Goal: Information Seeking & Learning: Learn about a topic

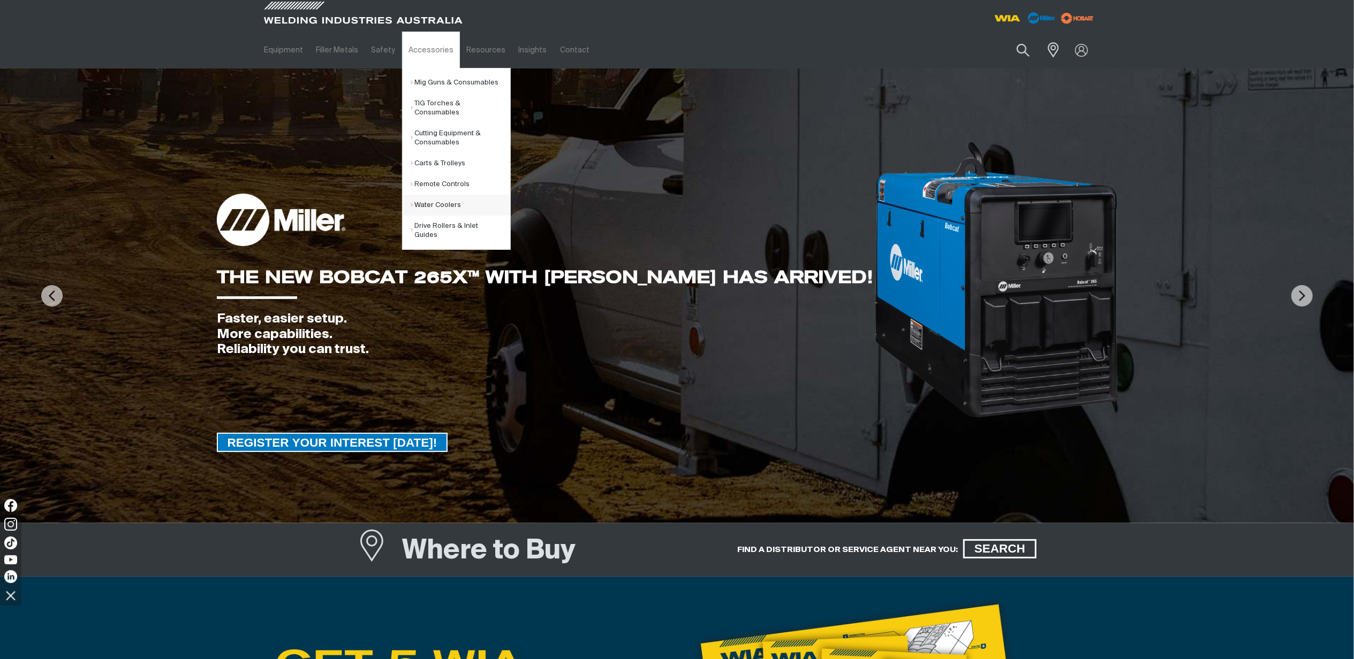
click at [436, 208] on link "Water Coolers" at bounding box center [461, 205] width 100 height 21
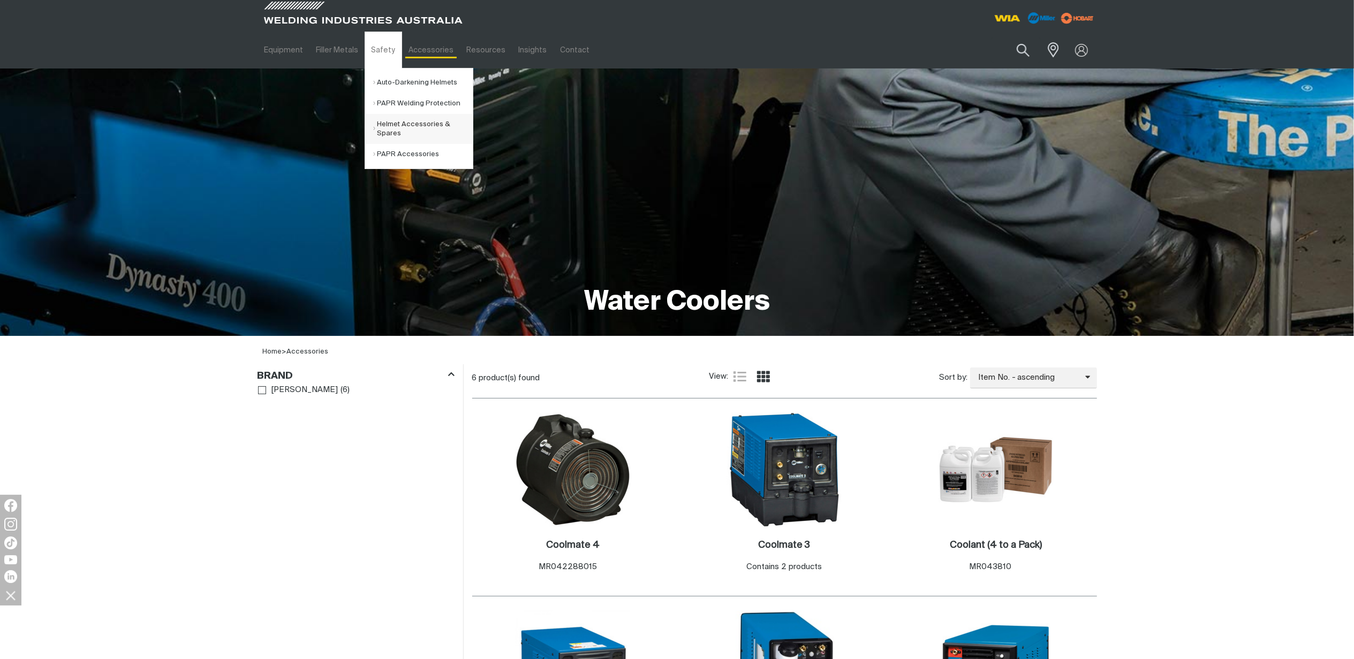
click at [407, 126] on link "Helmet Accessories & Spares" at bounding box center [423, 129] width 100 height 30
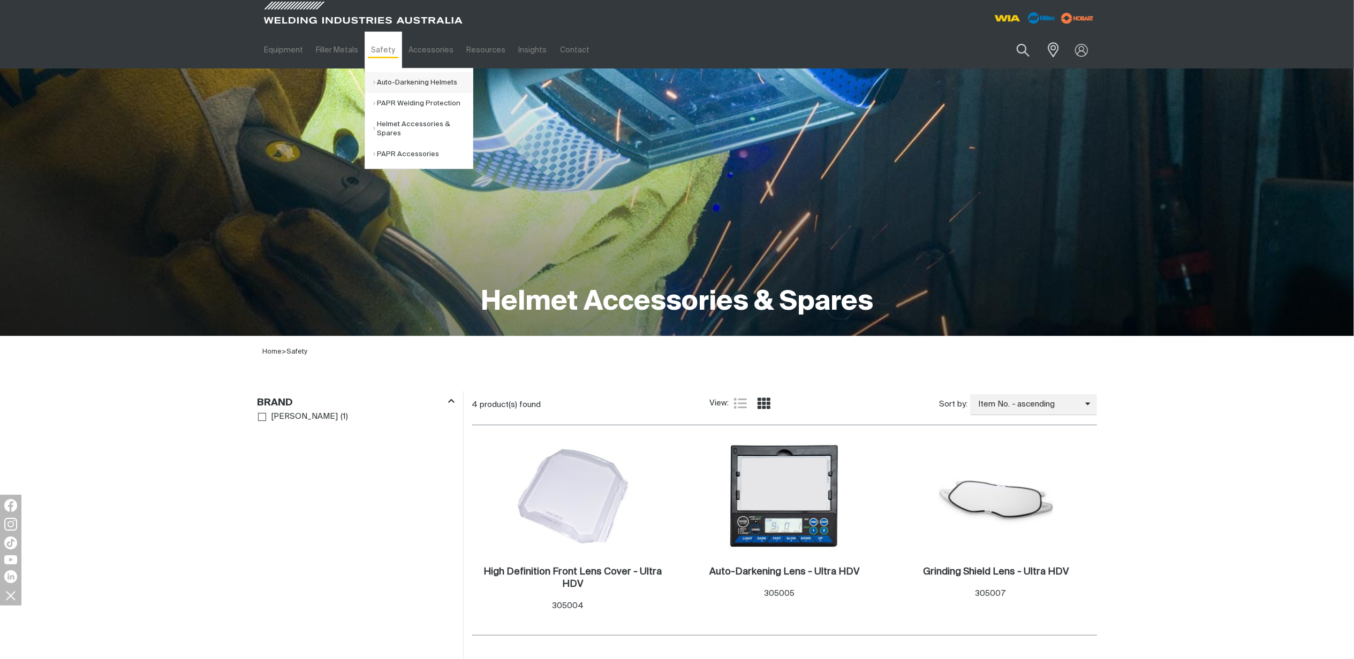
click at [383, 74] on link "Auto-Darkening Helmets" at bounding box center [423, 82] width 100 height 21
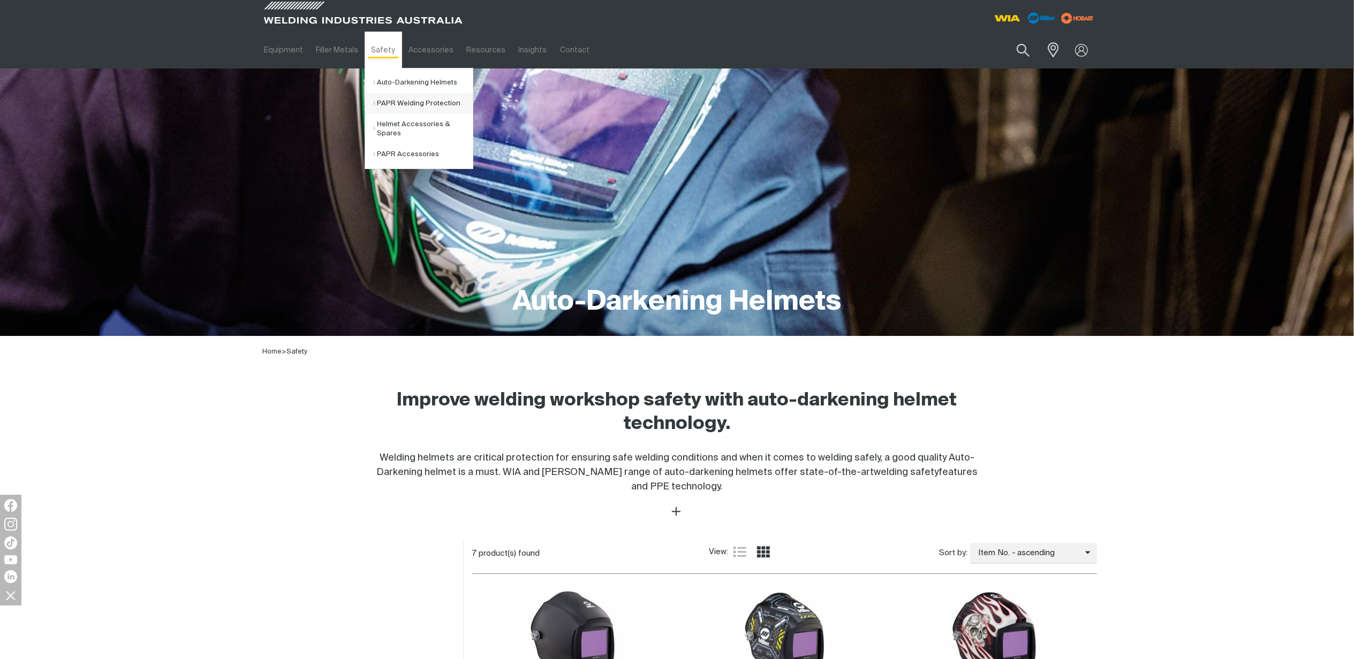
click at [404, 100] on link "PAPR Welding Protection" at bounding box center [423, 103] width 100 height 21
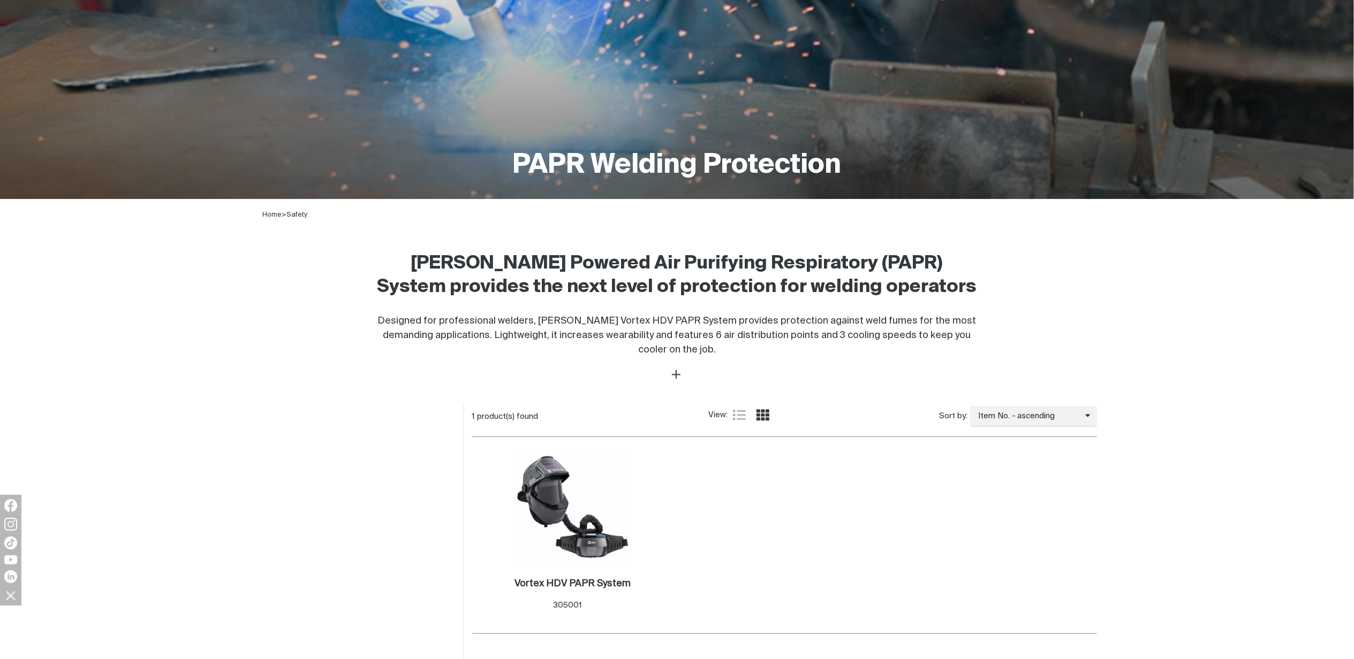
scroll to position [356, 0]
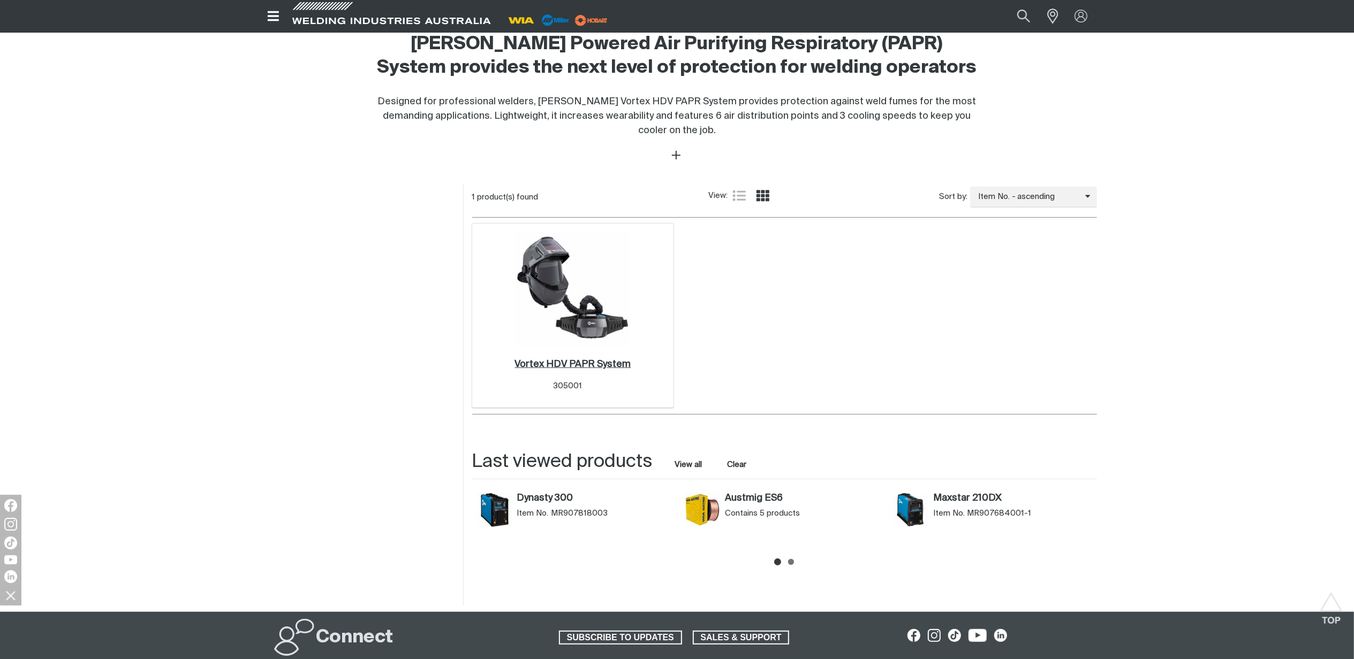
click at [553, 369] on h2 "Vortex HDV PAPR System ." at bounding box center [572, 365] width 116 height 10
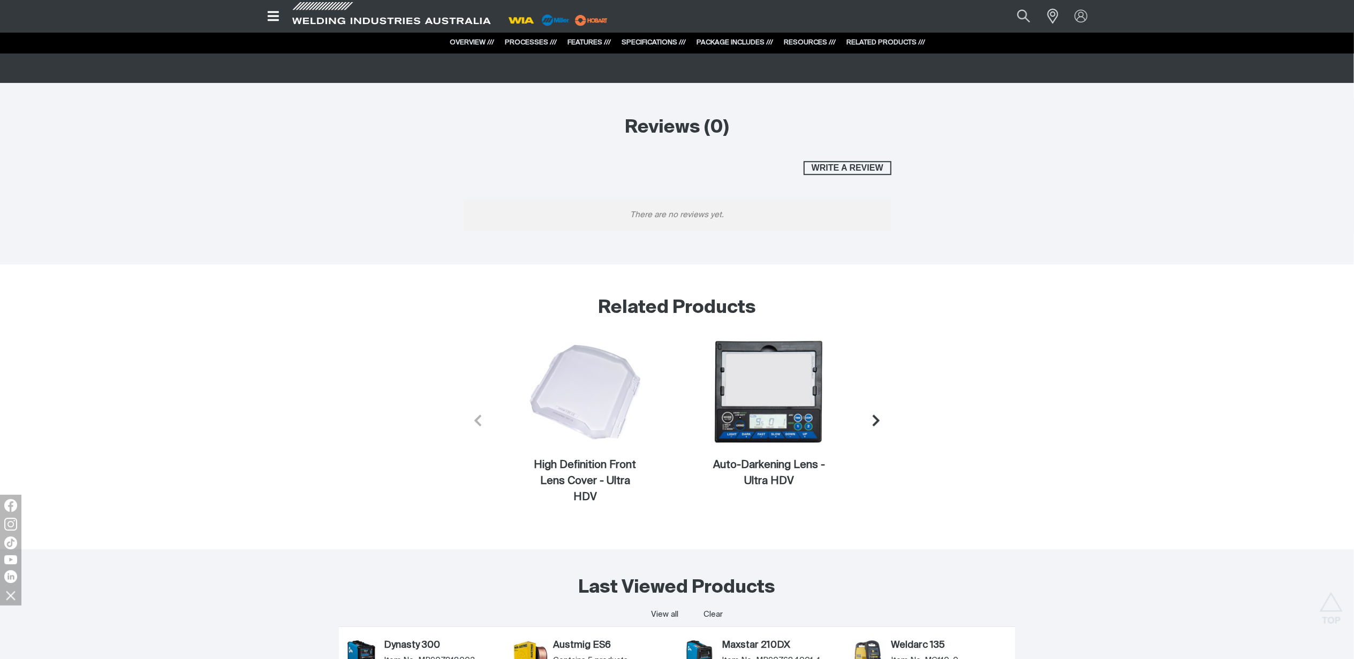
scroll to position [7135, 0]
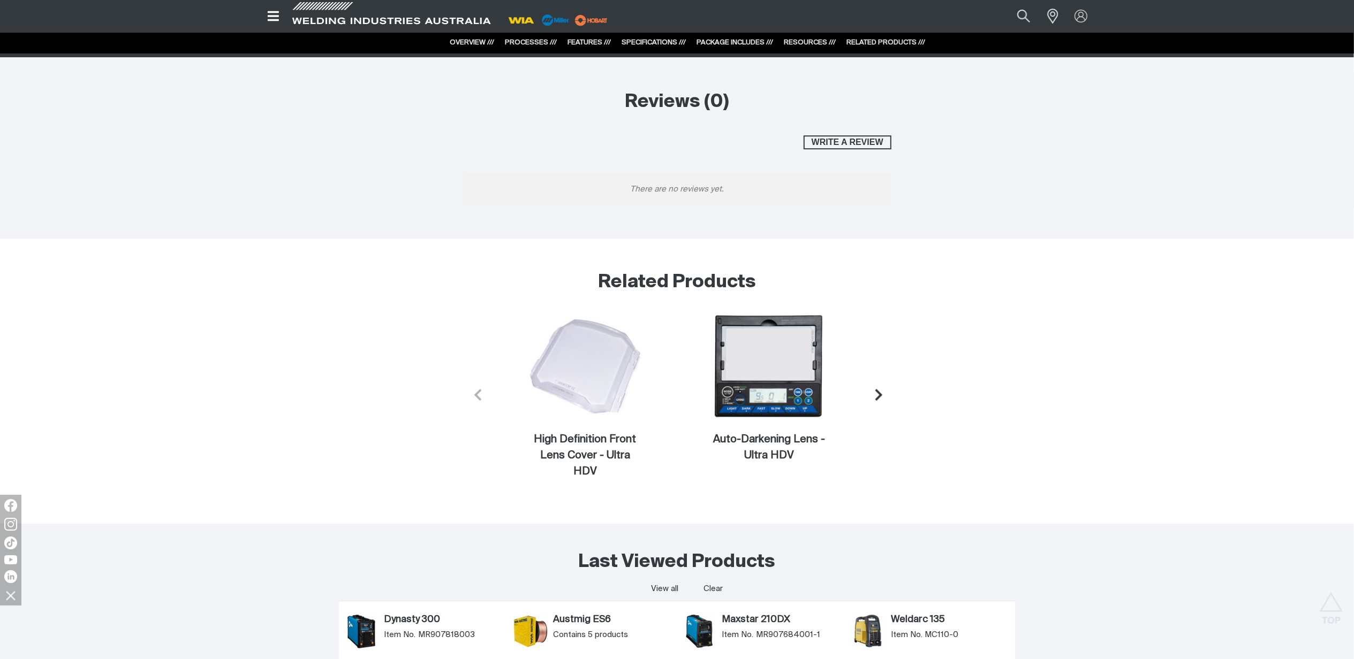
click at [883, 394] on icon "Next slide" at bounding box center [878, 394] width 13 height 13
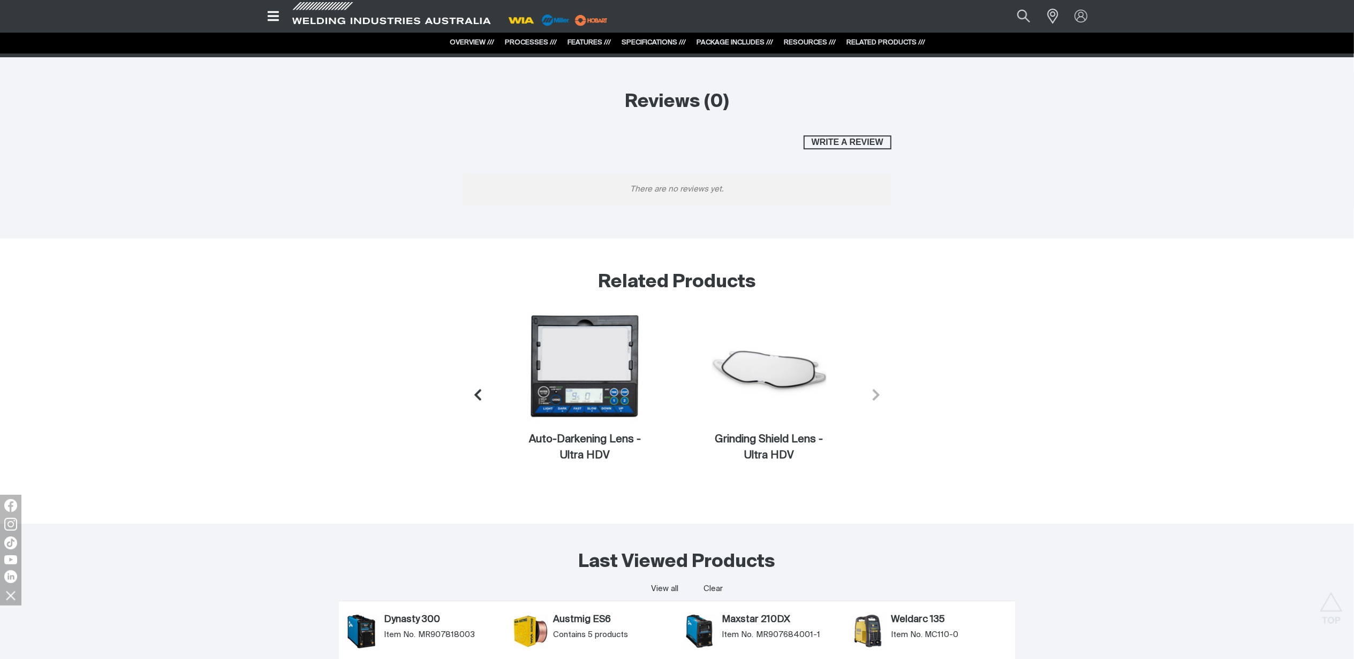
click at [883, 394] on button "Next slide" at bounding box center [876, 394] width 31 height 31
click at [478, 401] on icon "Previous slide" at bounding box center [474, 394] width 13 height 13
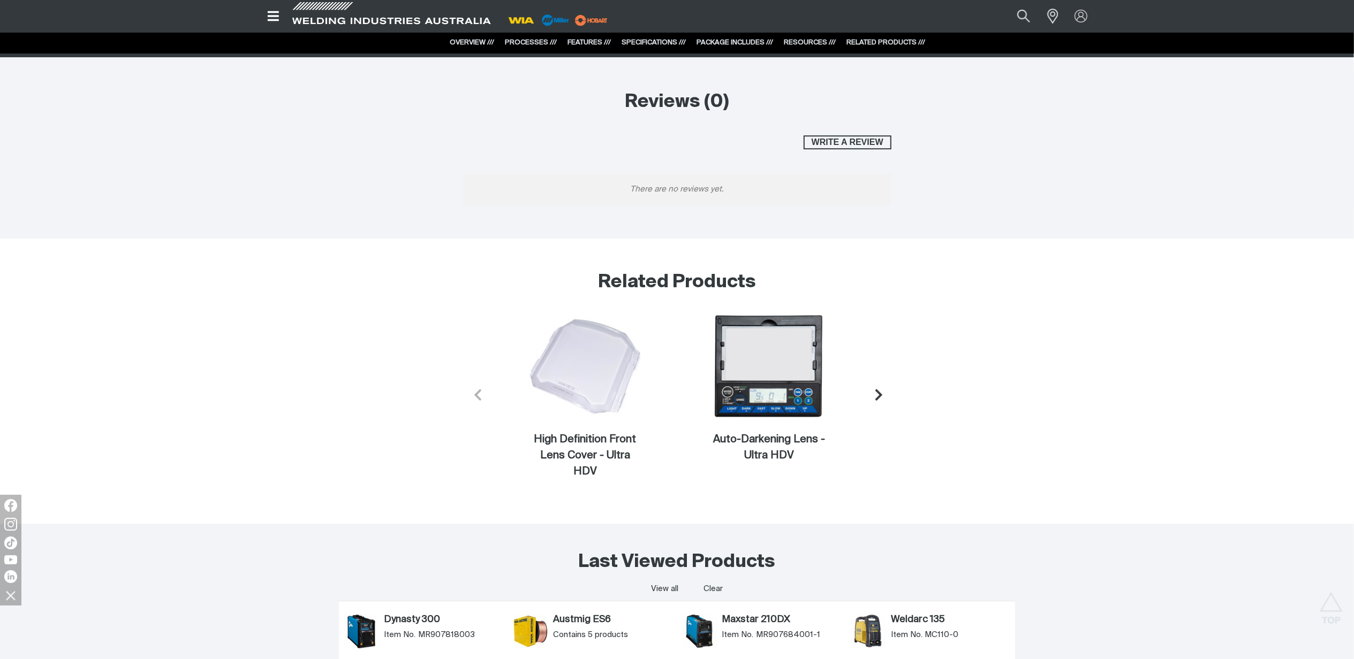
click at [480, 401] on icon "Previous slide" at bounding box center [477, 394] width 13 height 13
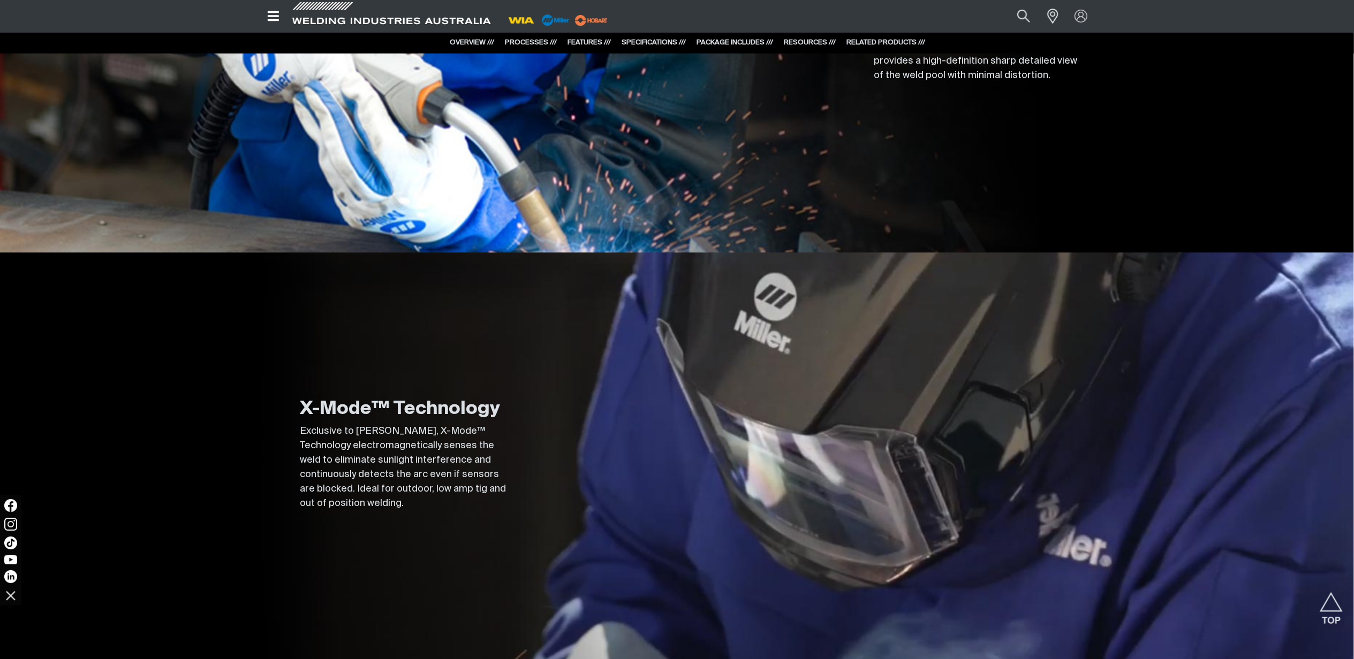
scroll to position [3638, 0]
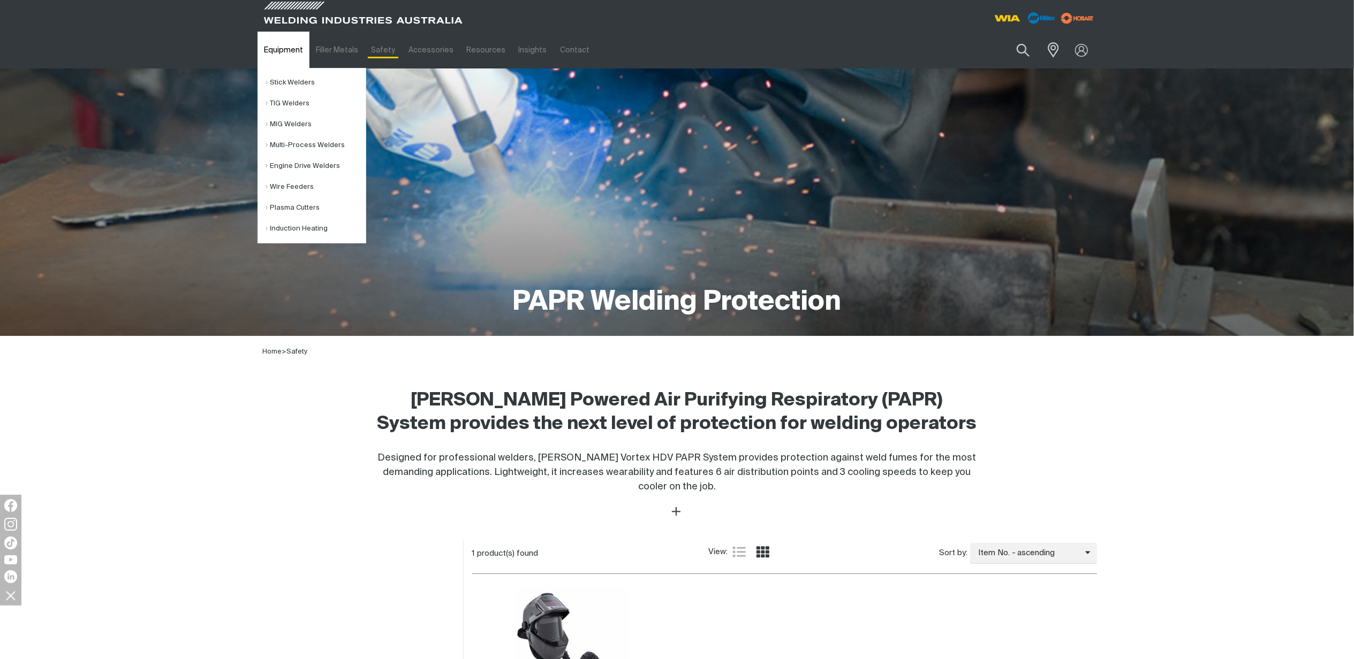
click at [271, 52] on link "Equipment" at bounding box center [283, 50] width 52 height 37
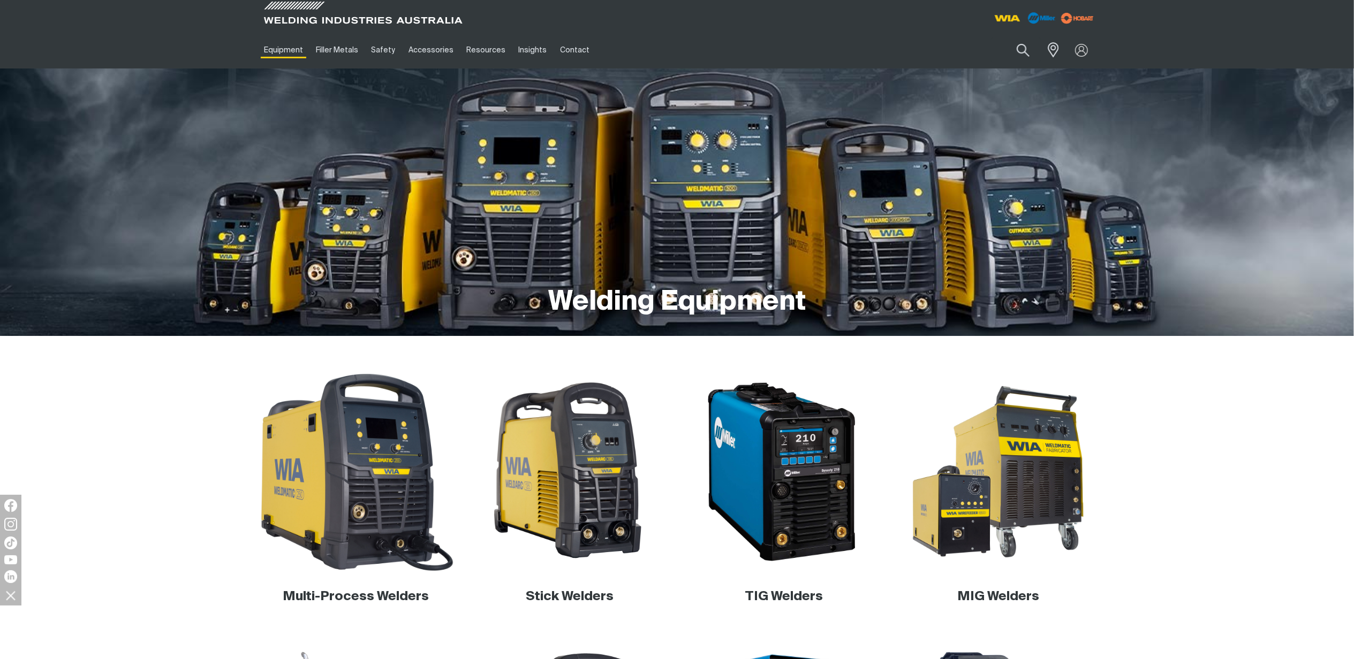
click at [422, 516] on img at bounding box center [355, 472] width 205 height 205
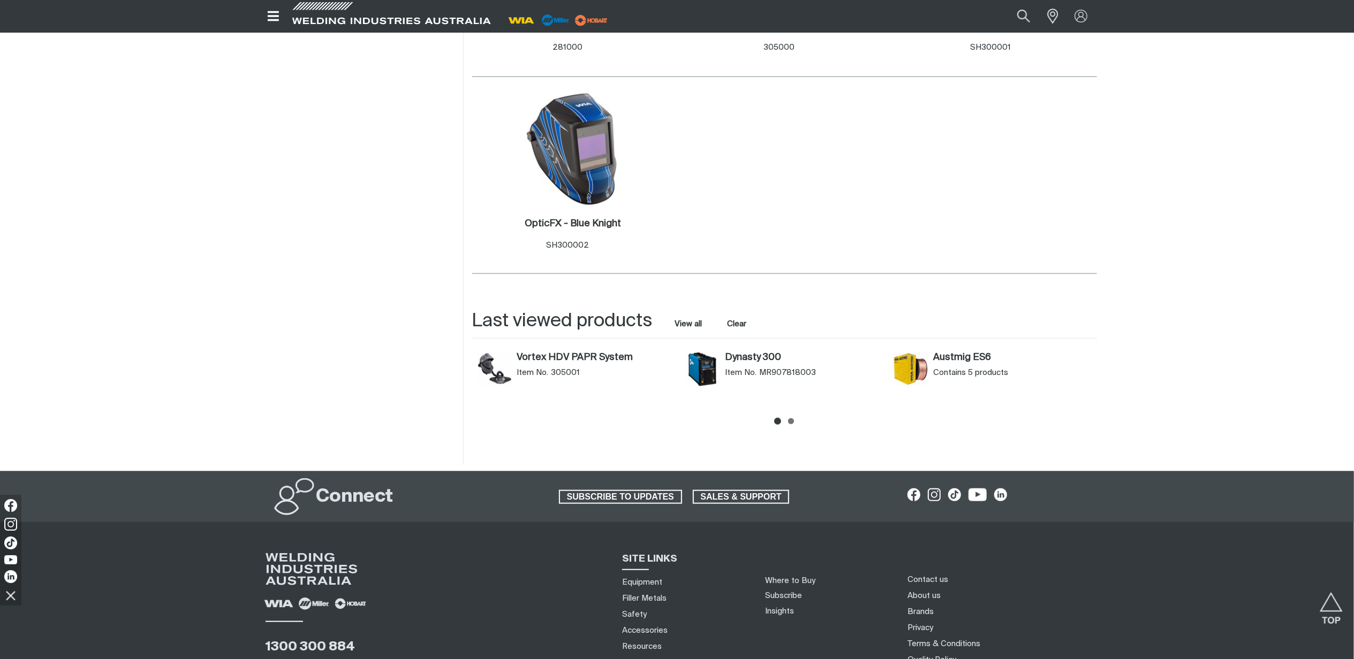
scroll to position [928, 0]
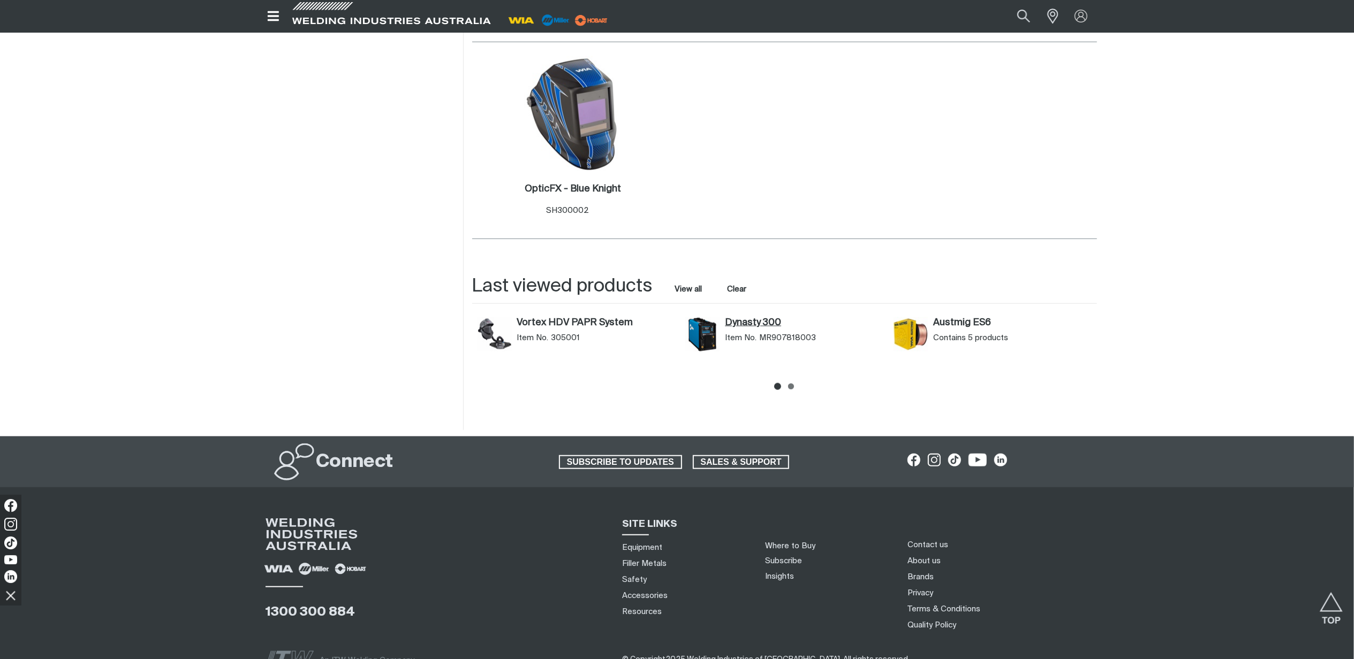
click at [755, 320] on link "Dynasty 300" at bounding box center [804, 323] width 158 height 12
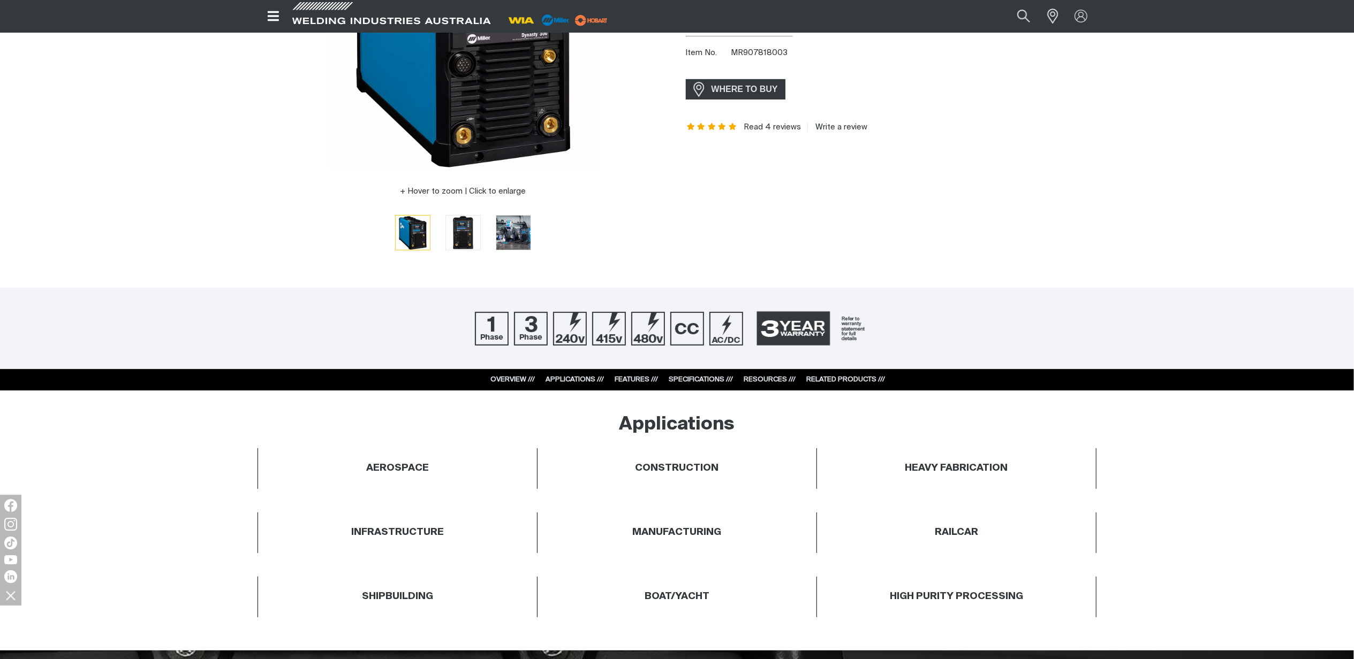
scroll to position [285, 0]
